Goal: Information Seeking & Learning: Learn about a topic

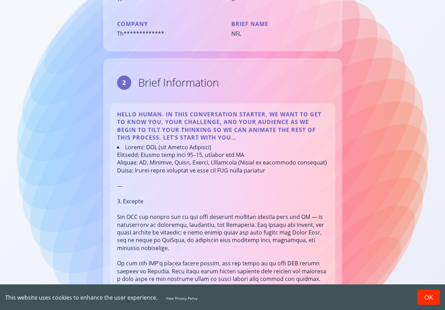
scroll to position [109, 0]
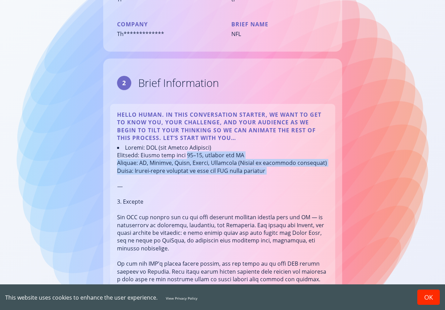
drag, startPoint x: 281, startPoint y: 176, endPoint x: 188, endPoint y: 154, distance: 95.0
drag, startPoint x: 188, startPoint y: 154, endPoint x: 277, endPoint y: 169, distance: 89.4
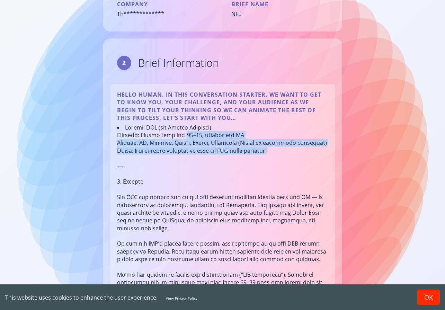
scroll to position [135, 0]
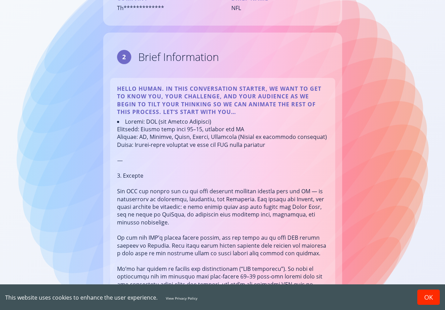
drag, startPoint x: 252, startPoint y: 173, endPoint x: 261, endPoint y: 109, distance: 64.4
click at [261, 109] on p "Hello Human. In this conversation starter, we want to get to know you, your cha…" at bounding box center [222, 100] width 211 height 31
drag, startPoint x: 261, startPoint y: 109, endPoint x: 263, endPoint y: 180, distance: 70.3
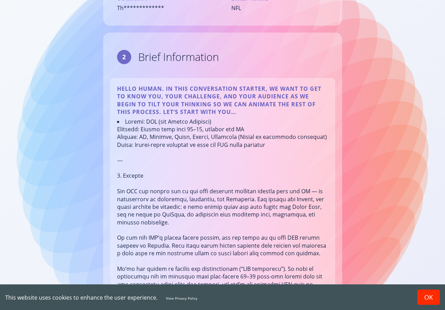
drag, startPoint x: 263, startPoint y: 180, endPoint x: 263, endPoint y: 115, distance: 65.1
click at [263, 115] on p "Hello Human. In this conversation starter, we want to get to know you, your cha…" at bounding box center [222, 100] width 211 height 31
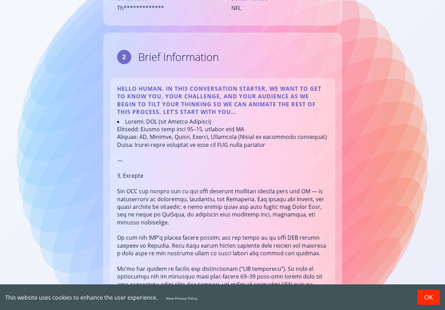
drag, startPoint x: 263, startPoint y: 115, endPoint x: 265, endPoint y: 183, distance: 68.2
